Goal: Task Accomplishment & Management: Use online tool/utility

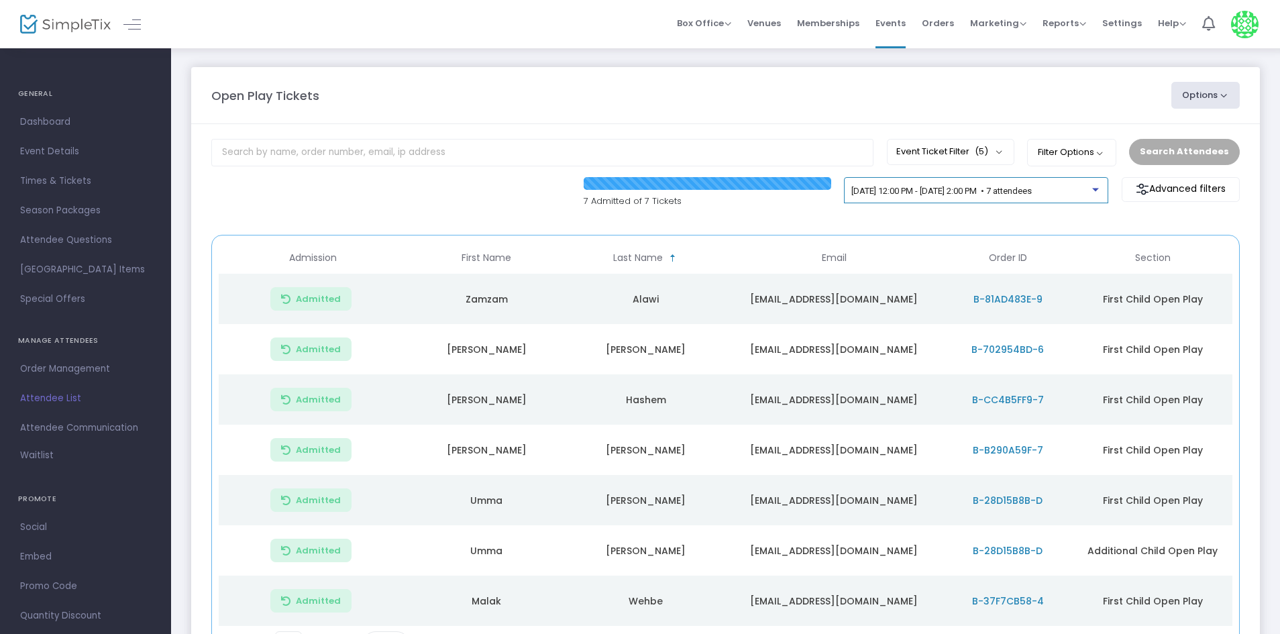
click at [1007, 190] on span "[DATE] 12:00 PM - [DATE] 2:00 PM • 7 attendees" at bounding box center [941, 191] width 180 height 10
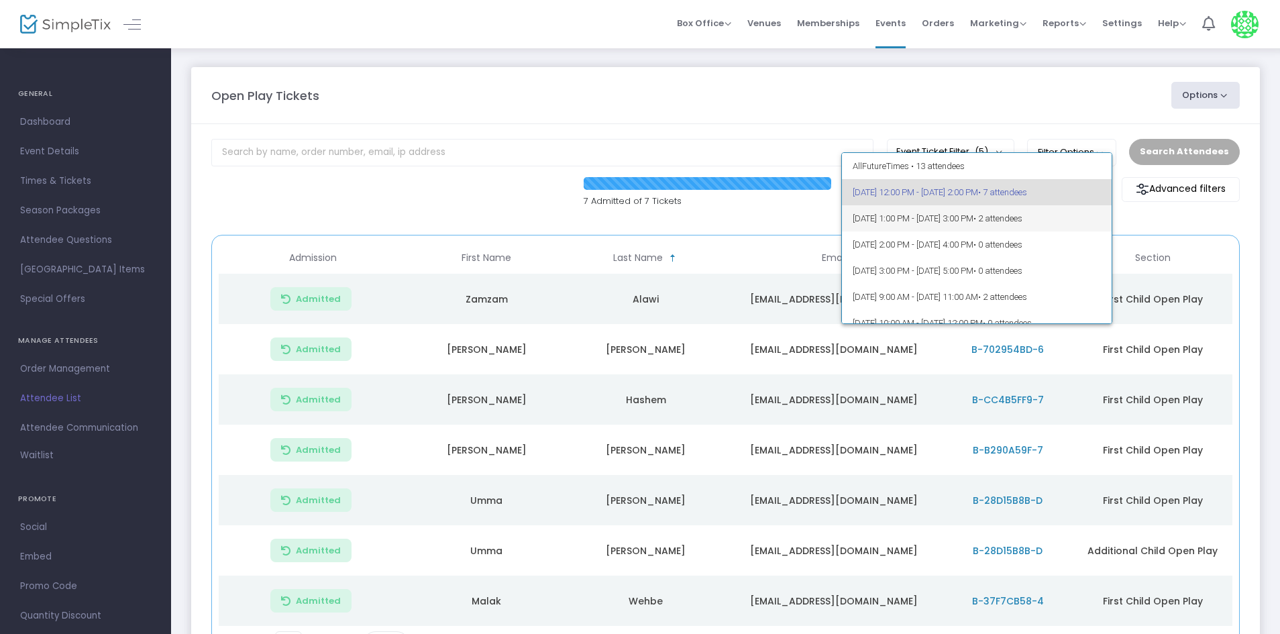
click at [1022, 215] on span "• 2 attendees" at bounding box center [997, 218] width 49 height 10
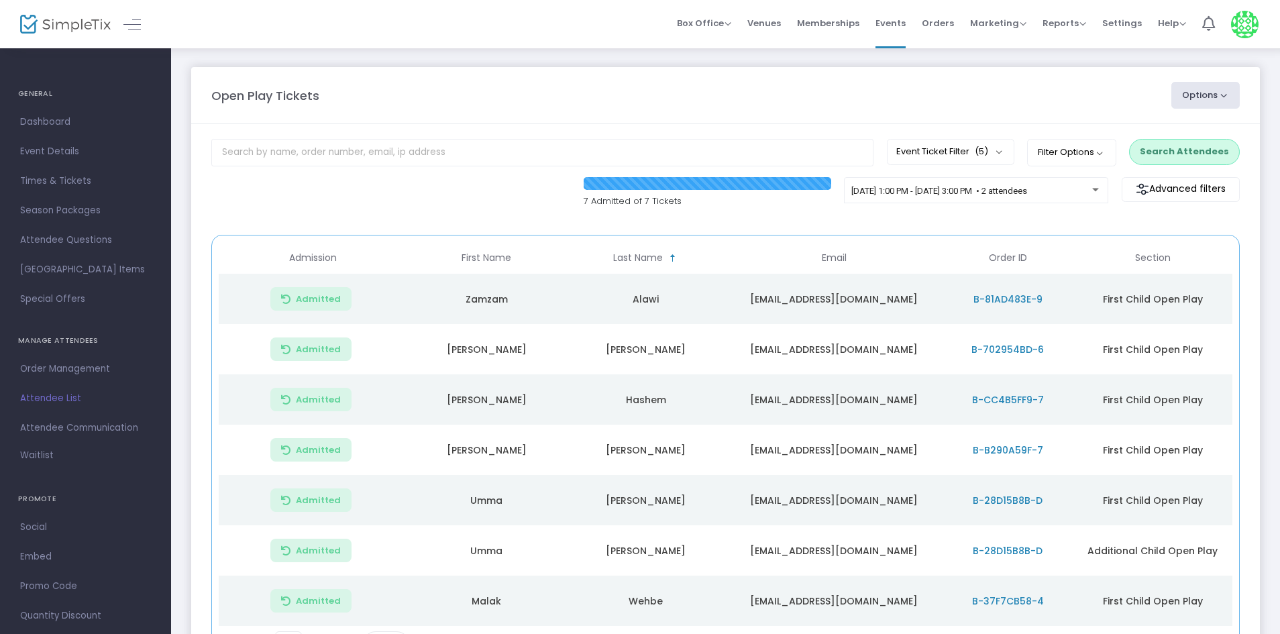
click at [1186, 148] on button "Search Attendees" at bounding box center [1184, 151] width 111 height 25
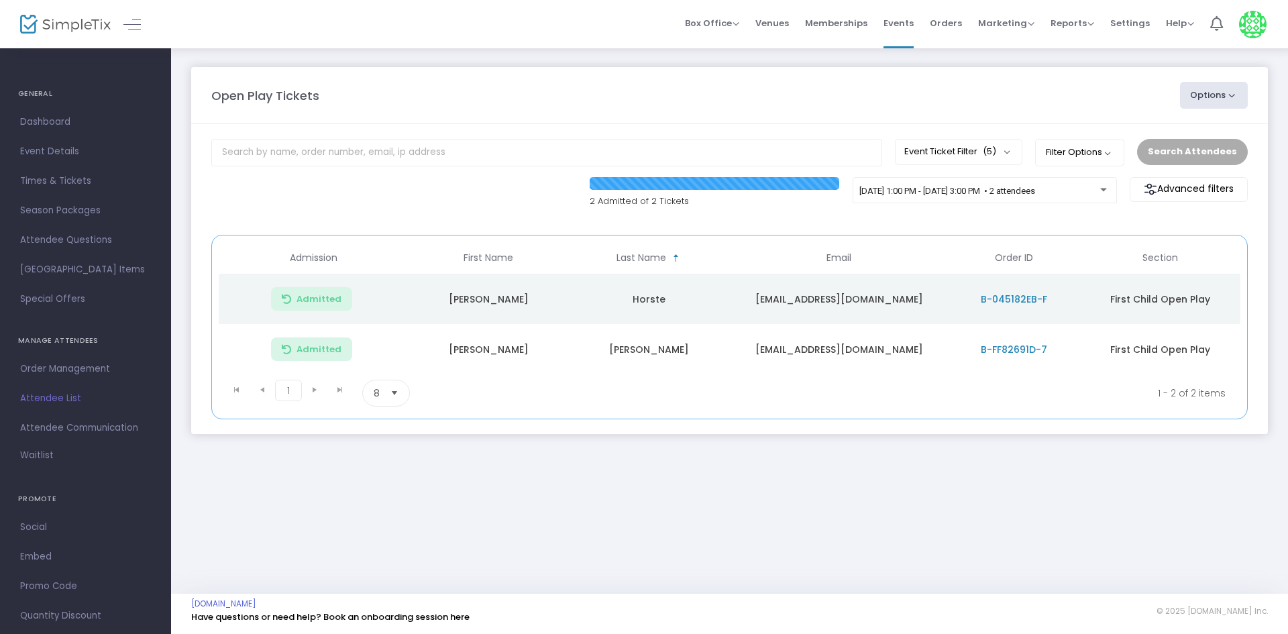
click at [912, 228] on m-panel-content "Event Ticket Filter (5) Select All First Child Open Play Additional Child Open …" at bounding box center [729, 279] width 1076 height 310
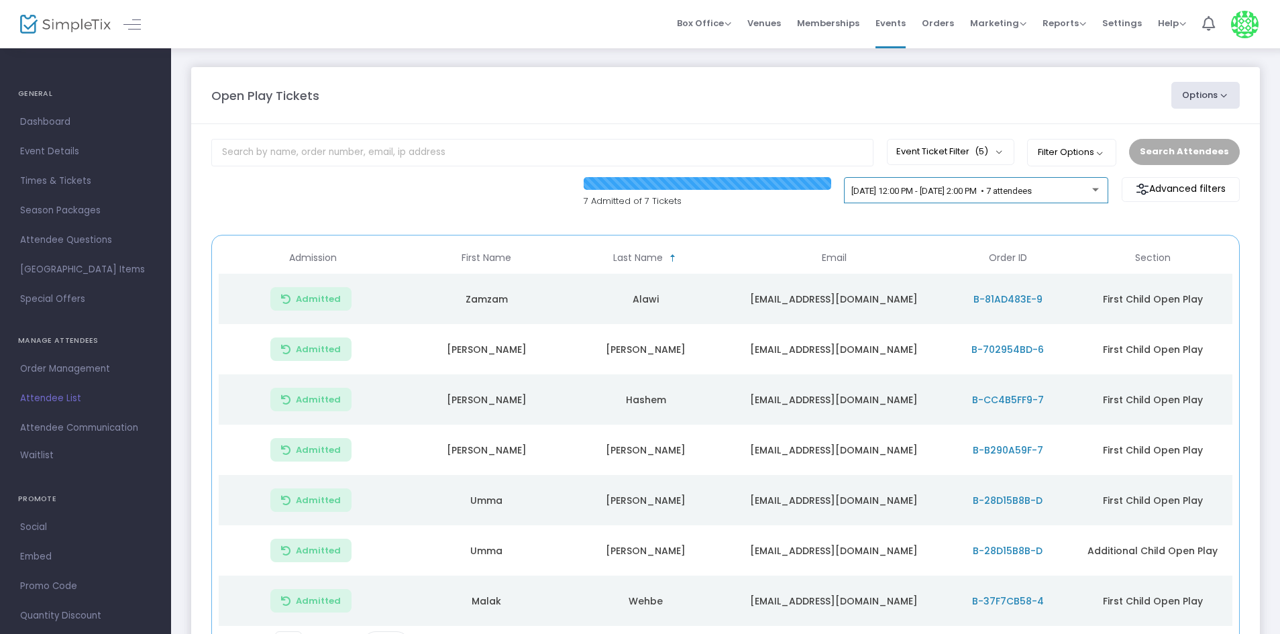
click at [1031, 192] on span "[DATE] 12:00 PM - [DATE] 2:00 PM • 7 attendees" at bounding box center [941, 191] width 180 height 10
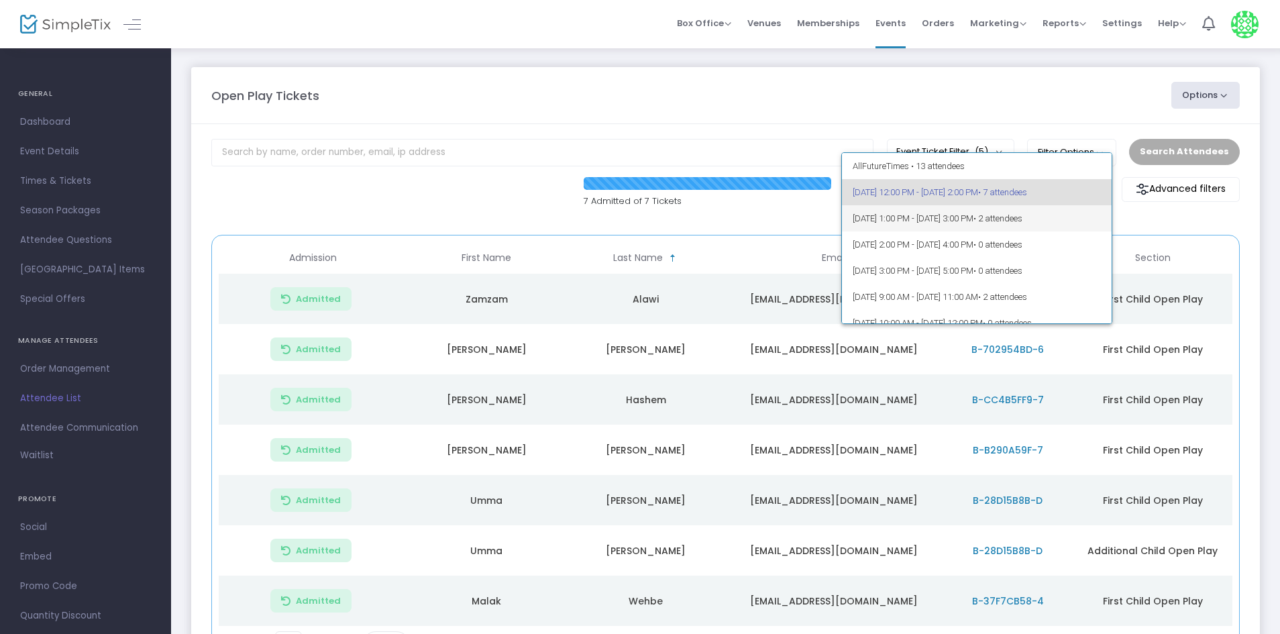
click at [1078, 223] on span "[DATE] 1:00 PM - [DATE] 3:00 PM • 2 attendees" at bounding box center [976, 218] width 249 height 26
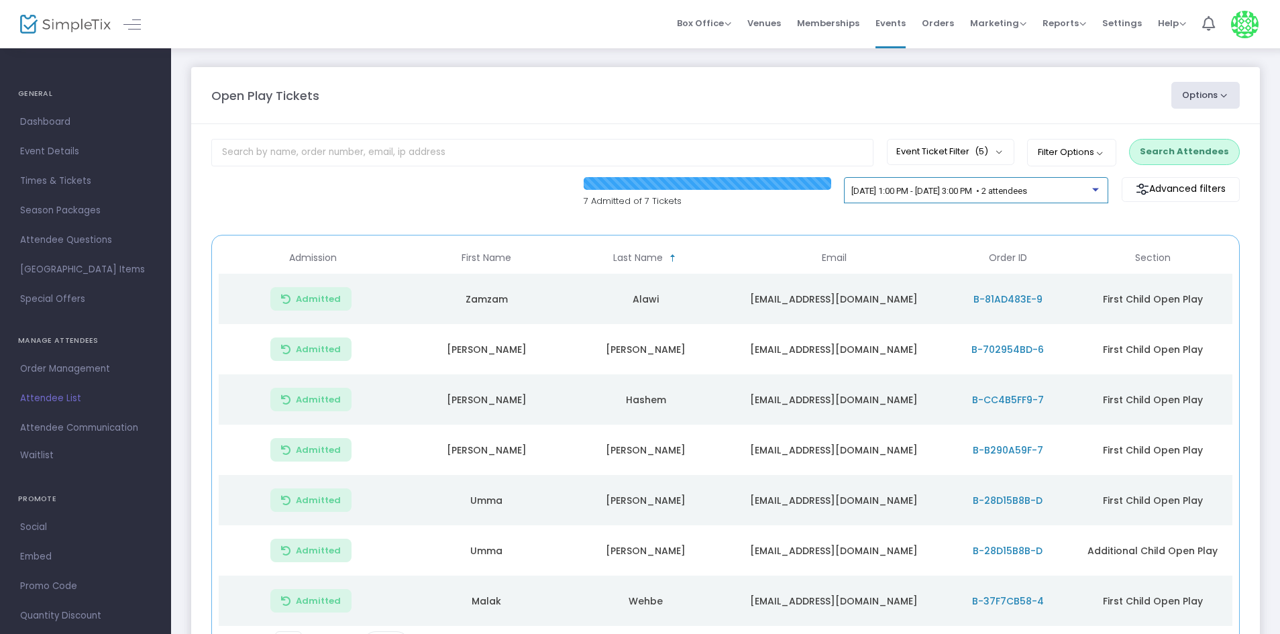
click at [1027, 186] on span "[DATE] 1:00 PM - [DATE] 3:00 PM • 2 attendees" at bounding box center [939, 191] width 176 height 10
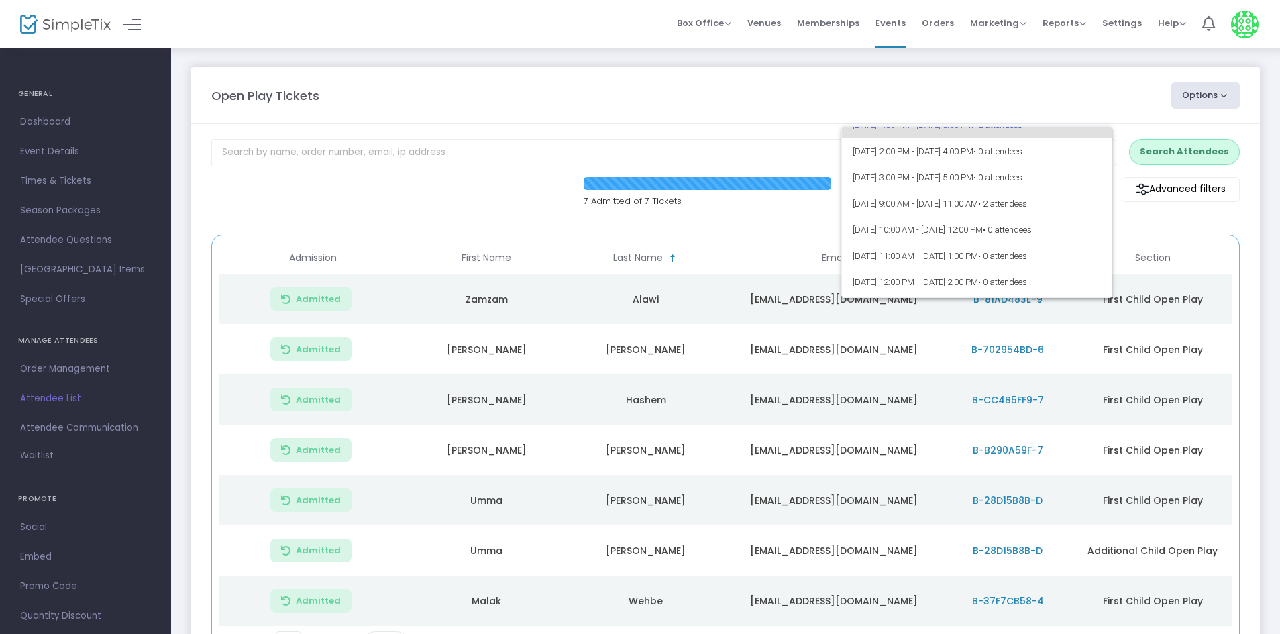
click at [581, 127] on div at bounding box center [640, 317] width 1280 height 634
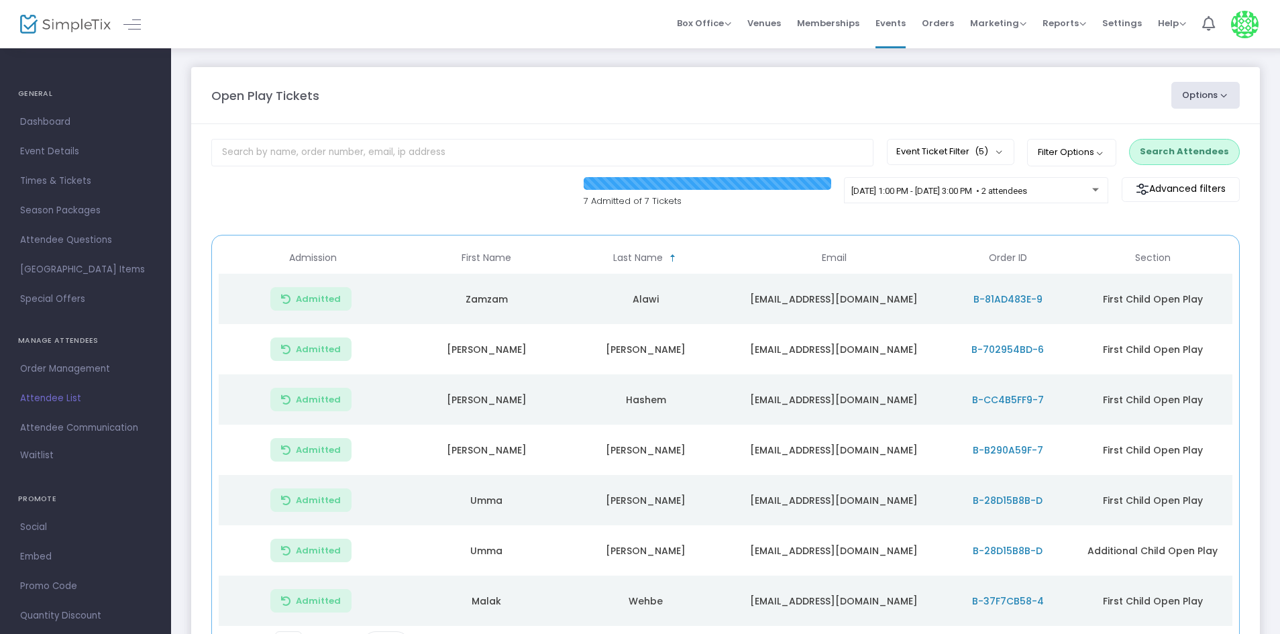
click at [385, 64] on div "Open Play Tickets Options Import Attendees Export List Print Name Tags Export t…" at bounding box center [725, 389] width 1109 height 685
